Goal: Information Seeking & Learning: Learn about a topic

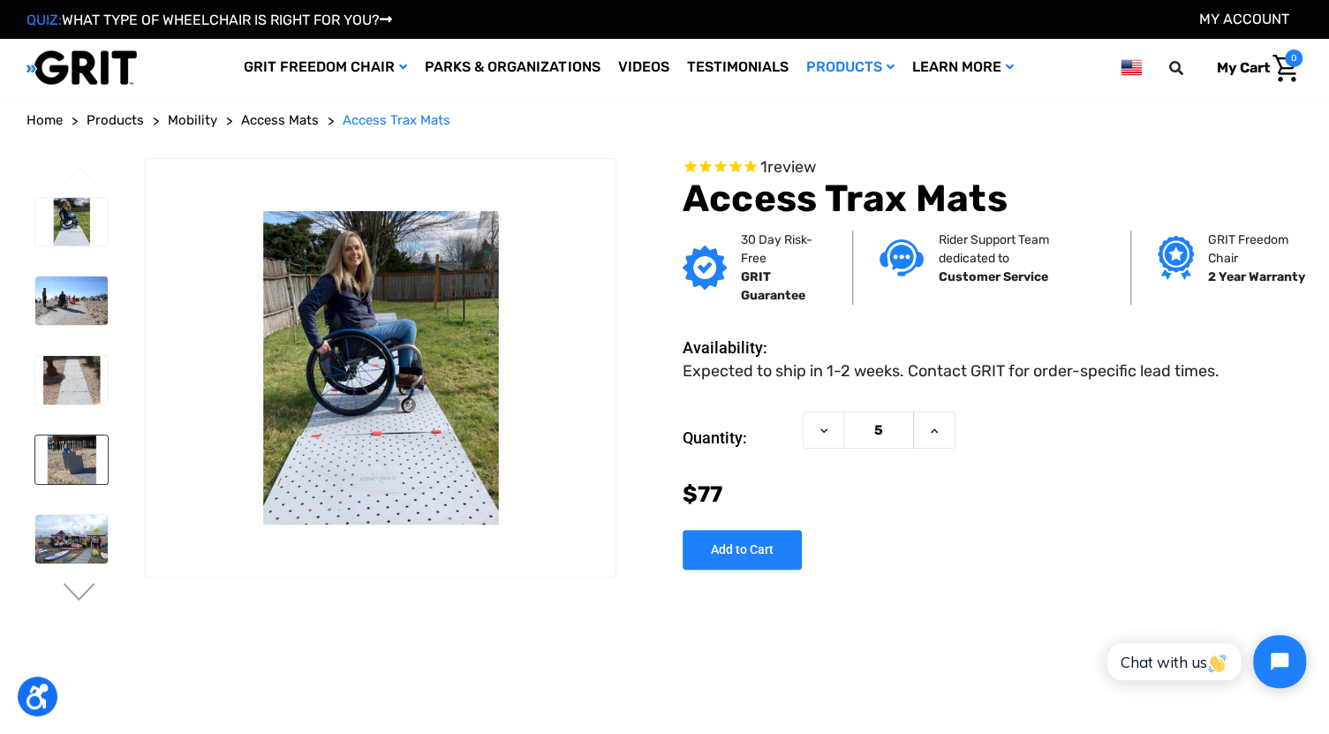
click at [67, 451] on img at bounding box center [71, 459] width 72 height 49
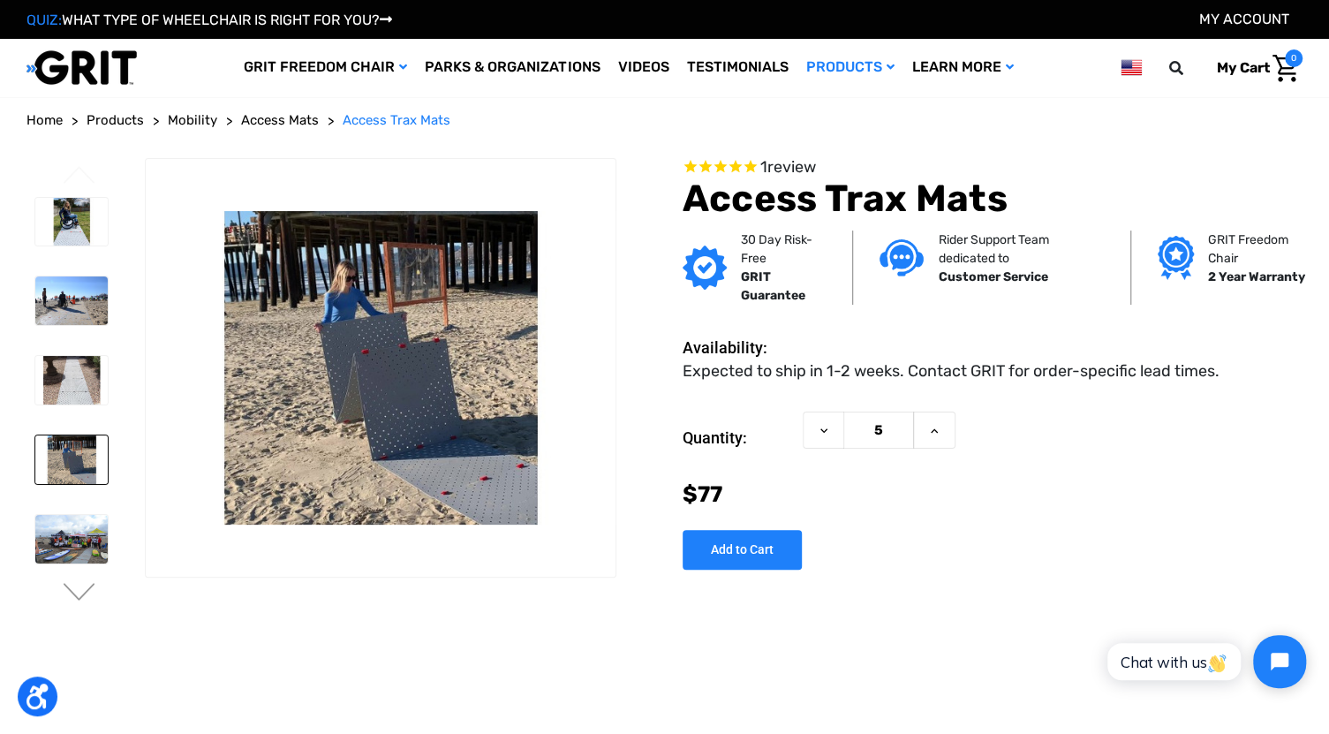
click at [59, 211] on img at bounding box center [71, 222] width 72 height 49
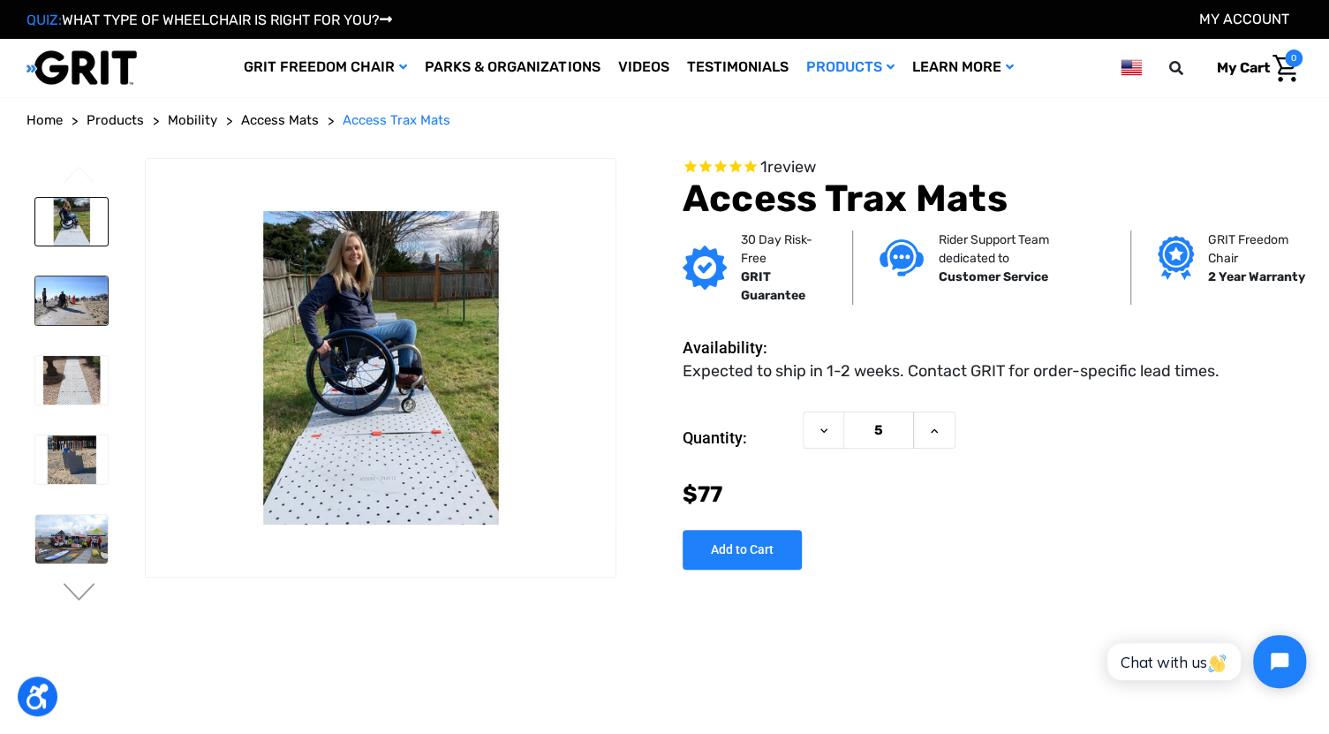
click at [64, 307] on img at bounding box center [71, 300] width 72 height 49
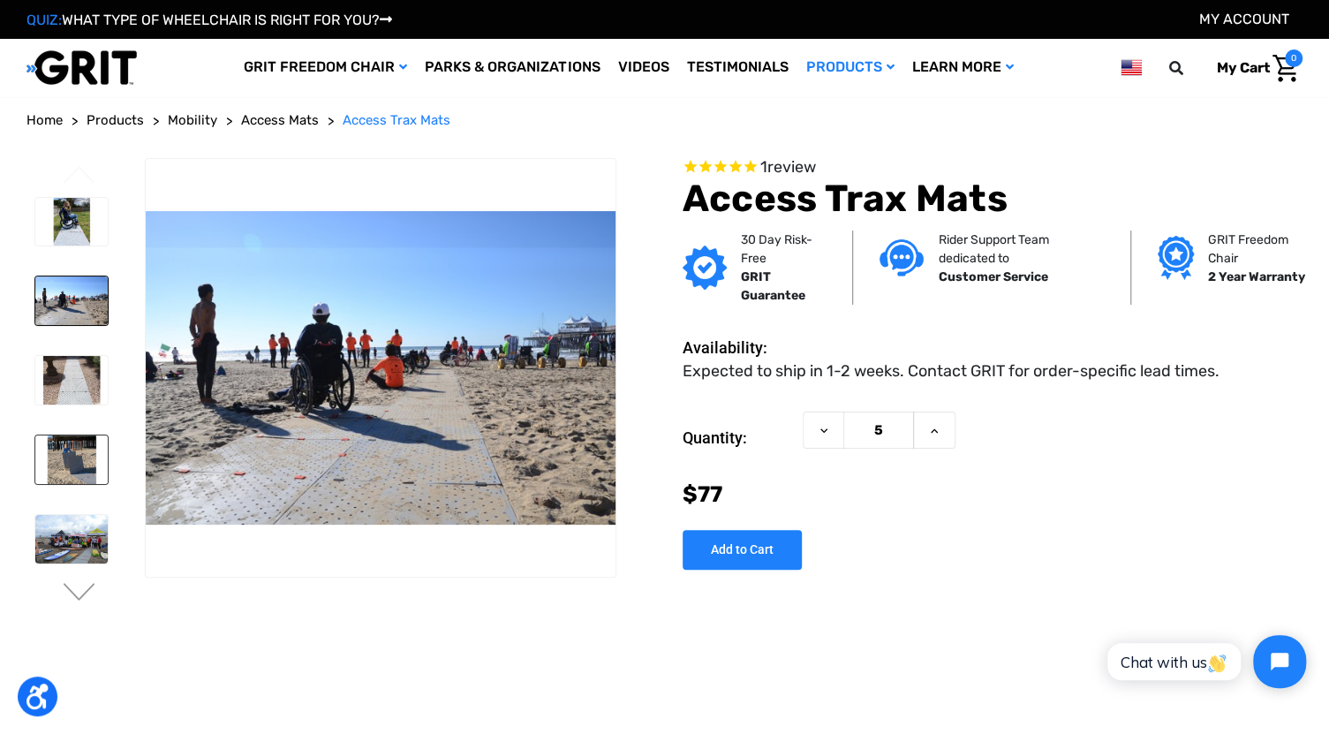
click at [69, 463] on img at bounding box center [71, 459] width 72 height 49
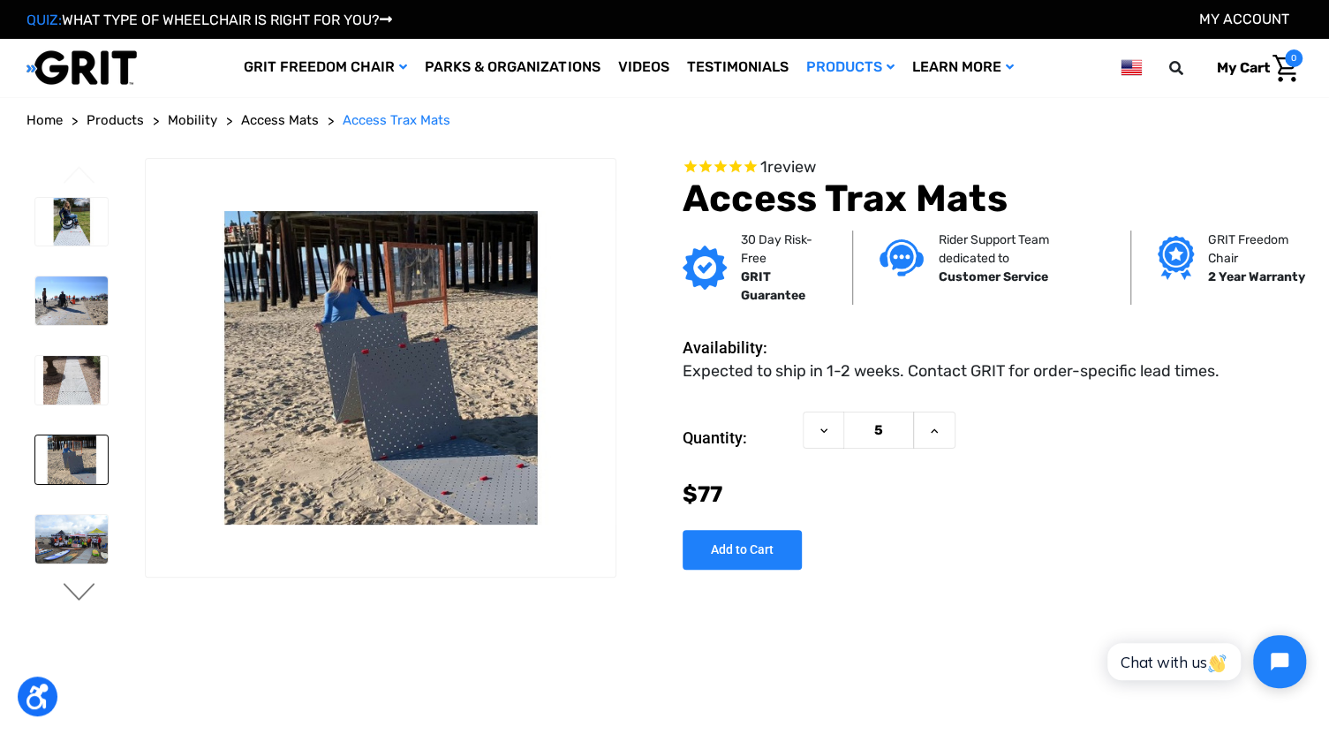
click at [83, 601] on button "Next" at bounding box center [79, 593] width 37 height 21
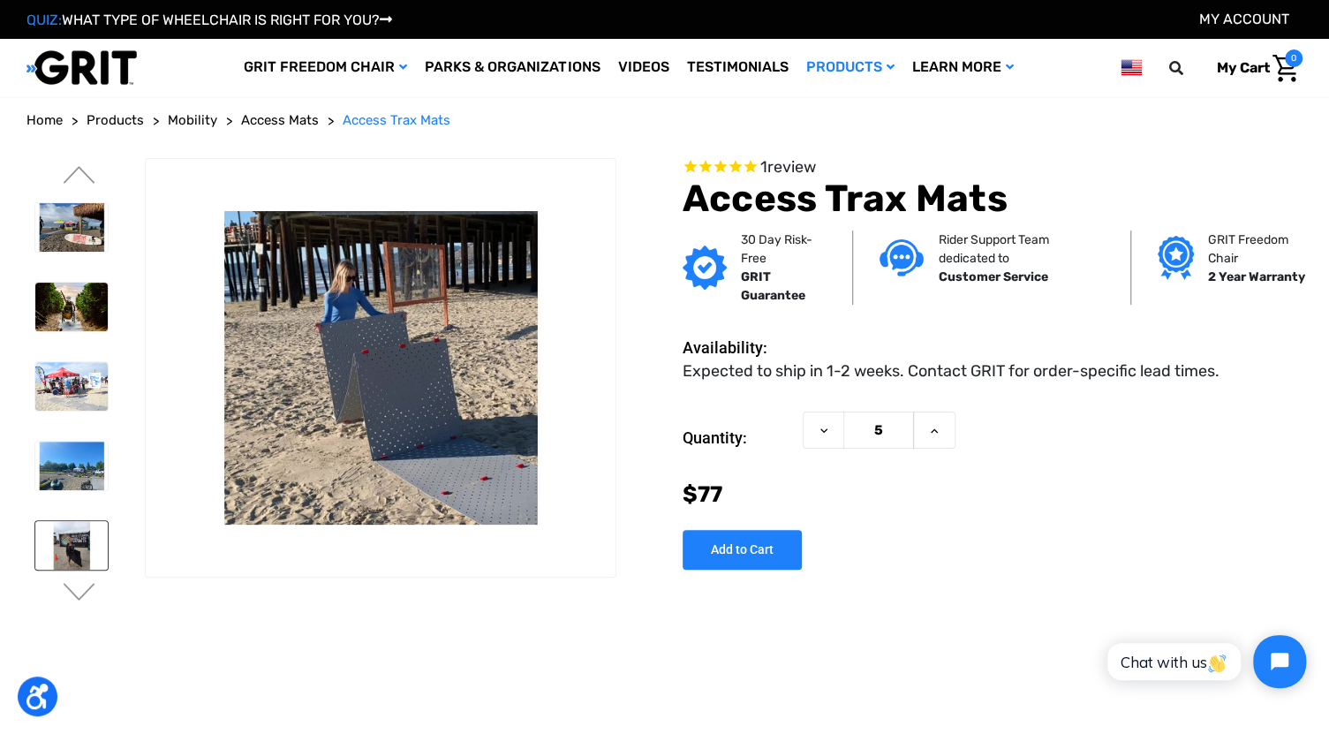
click at [63, 547] on img at bounding box center [71, 545] width 72 height 49
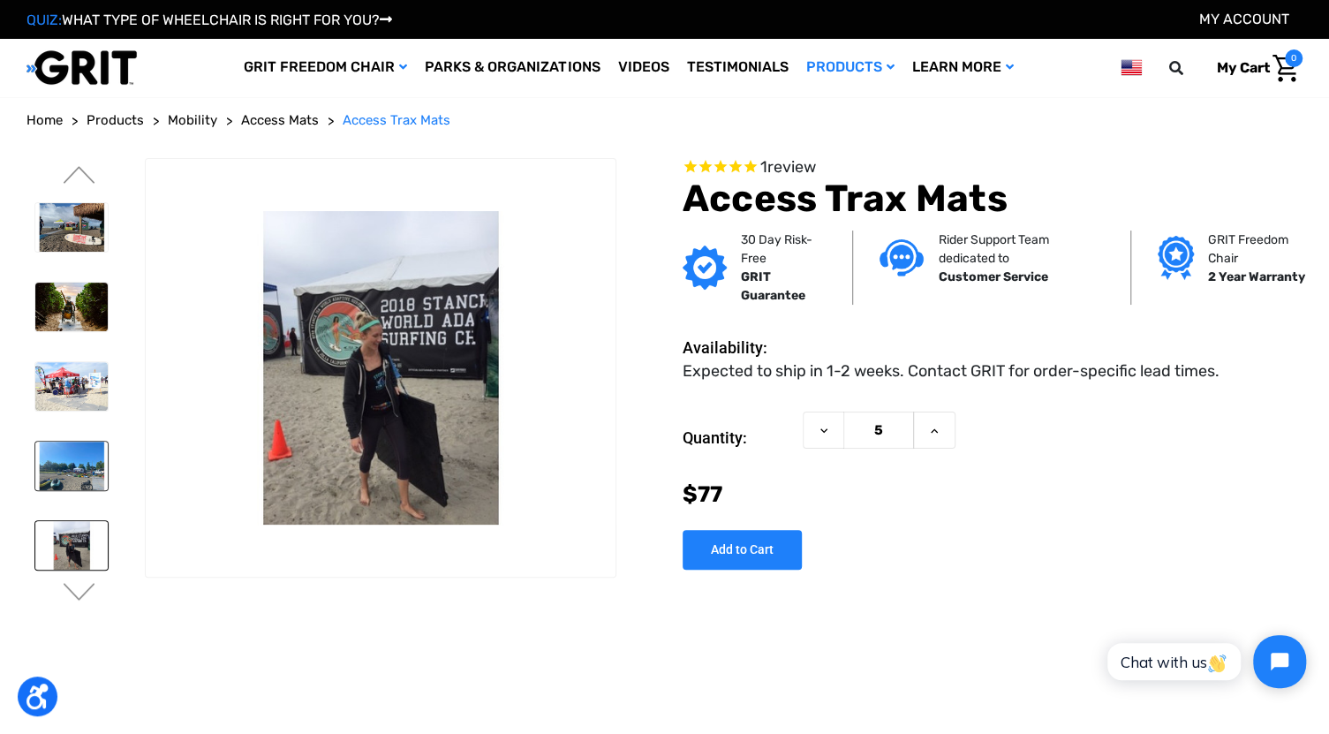
click at [76, 442] on img at bounding box center [71, 466] width 72 height 49
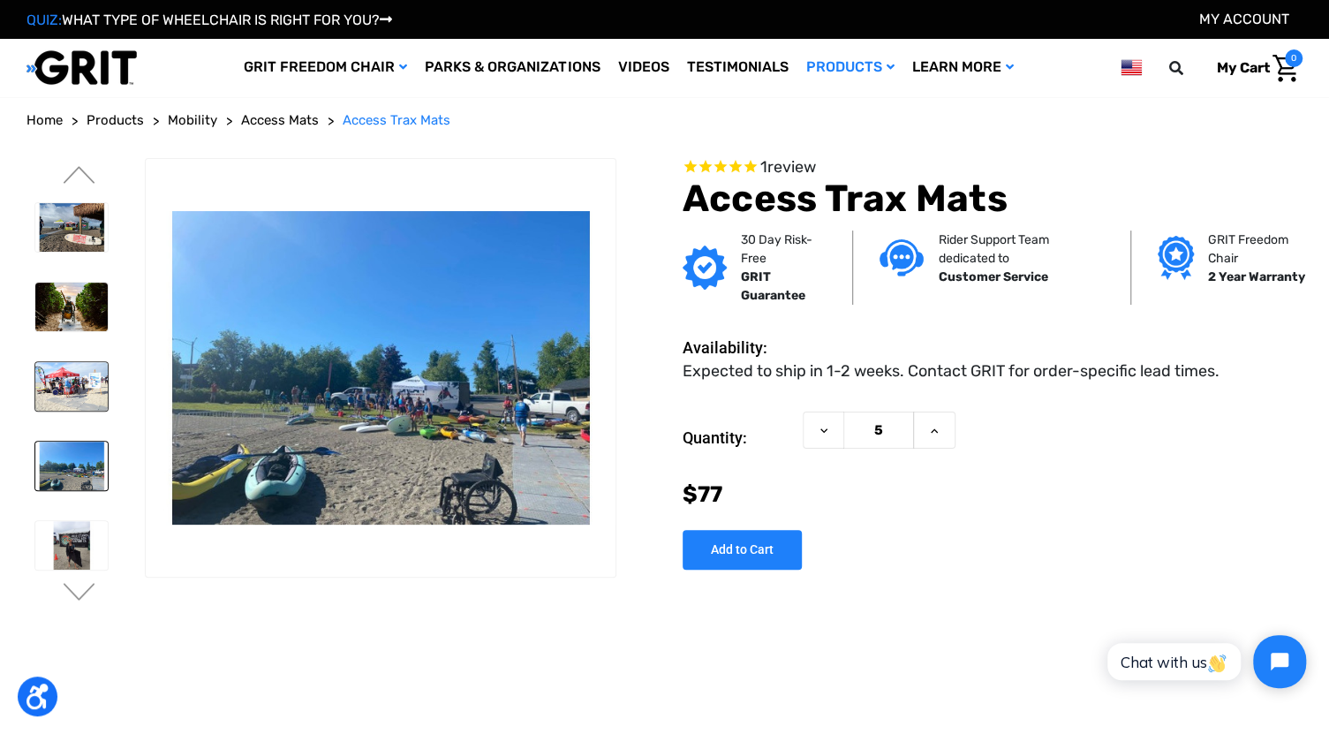
click at [70, 381] on img at bounding box center [71, 386] width 72 height 49
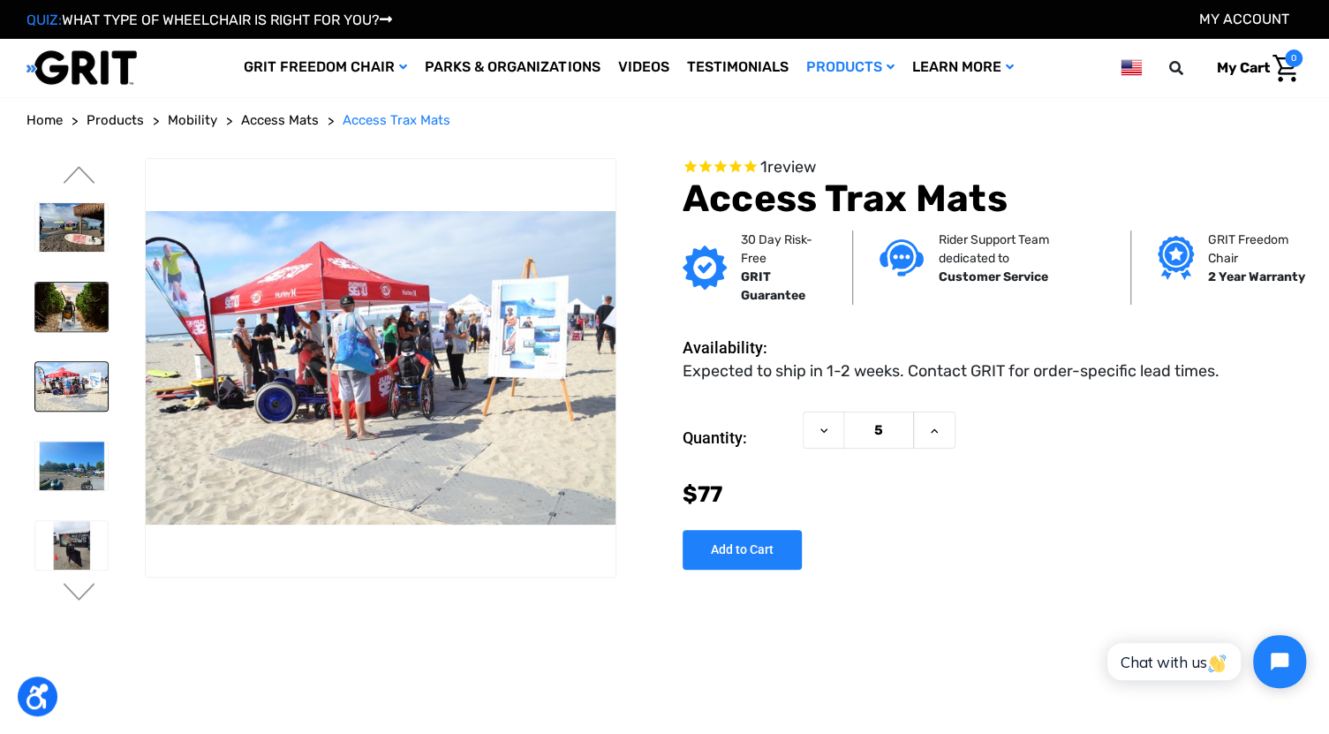
click at [64, 303] on img at bounding box center [71, 307] width 72 height 49
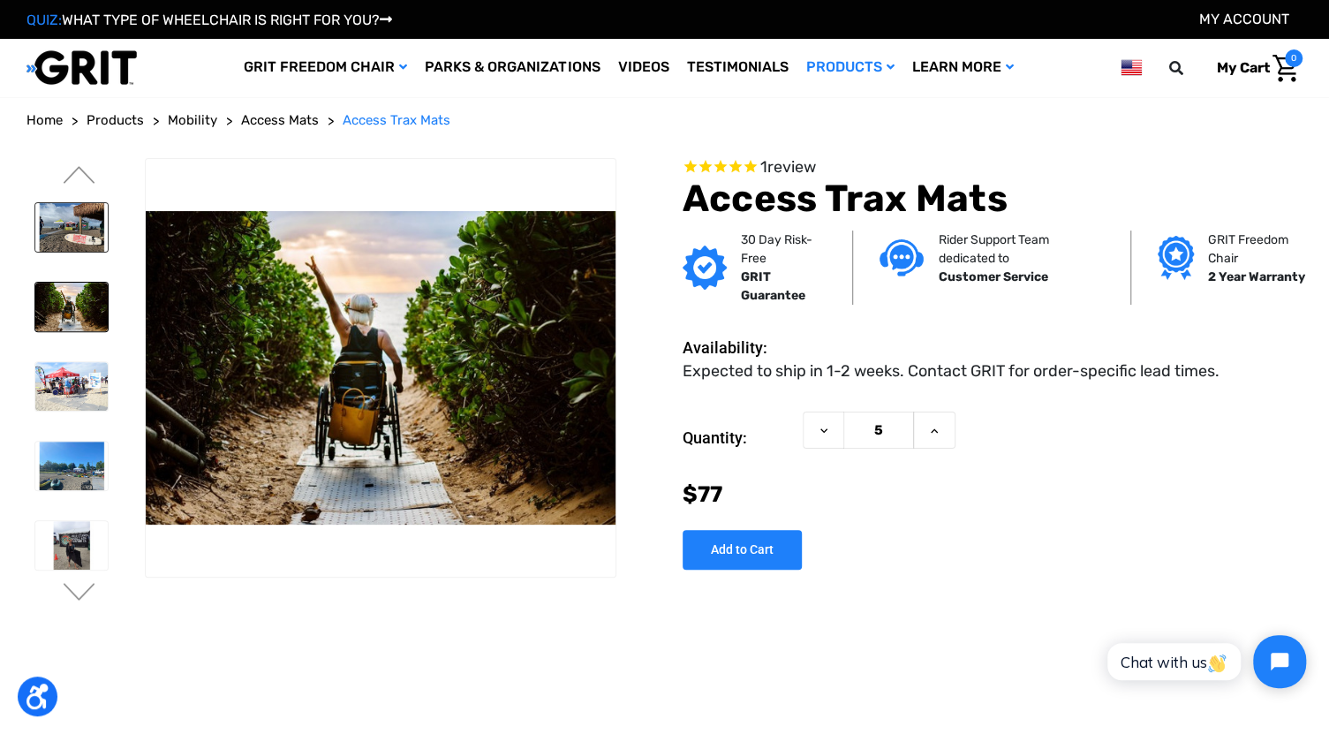
click at [85, 241] on img at bounding box center [71, 227] width 72 height 49
